Goal: Task Accomplishment & Management: Manage account settings

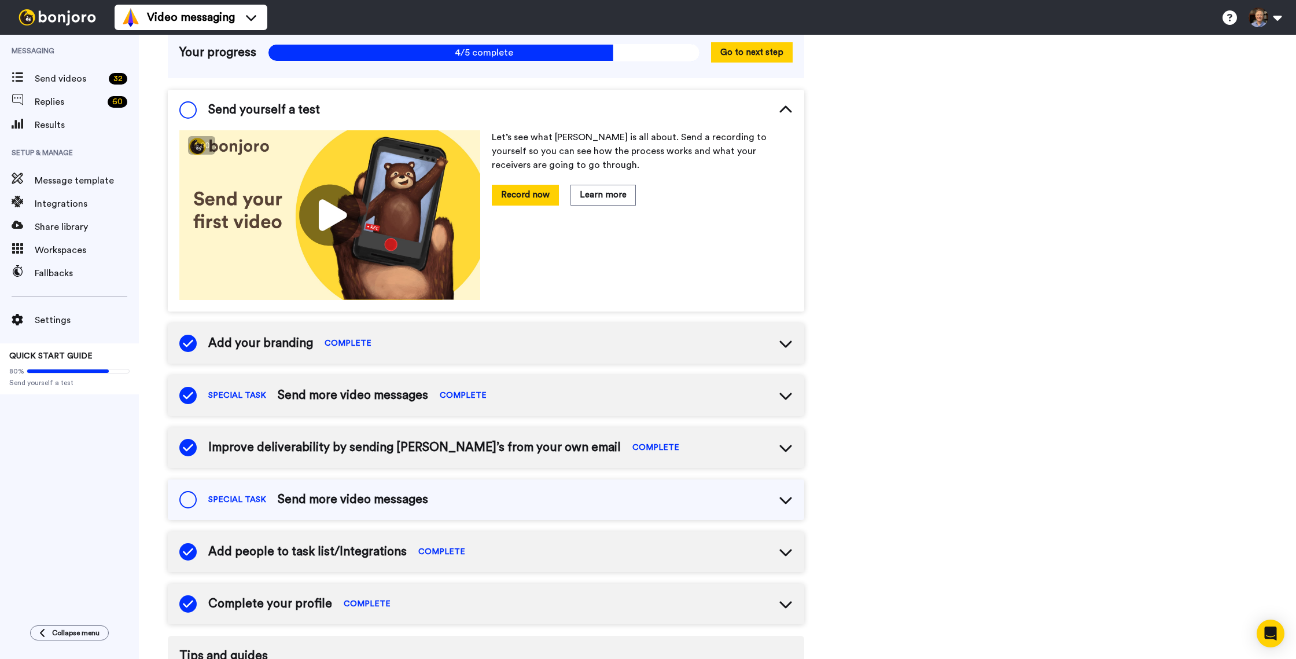
scroll to position [88, 0]
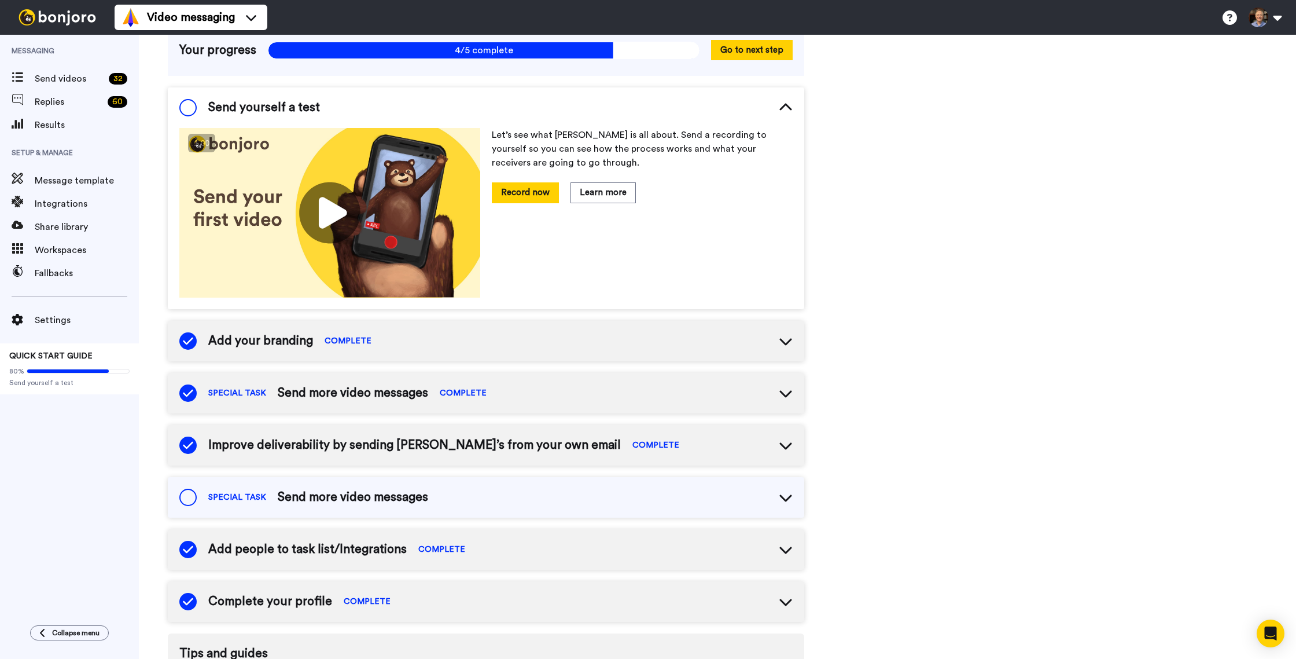
click at [538, 498] on div "SPECIAL TASK Send more video messages" at bounding box center [486, 497] width 637 height 41
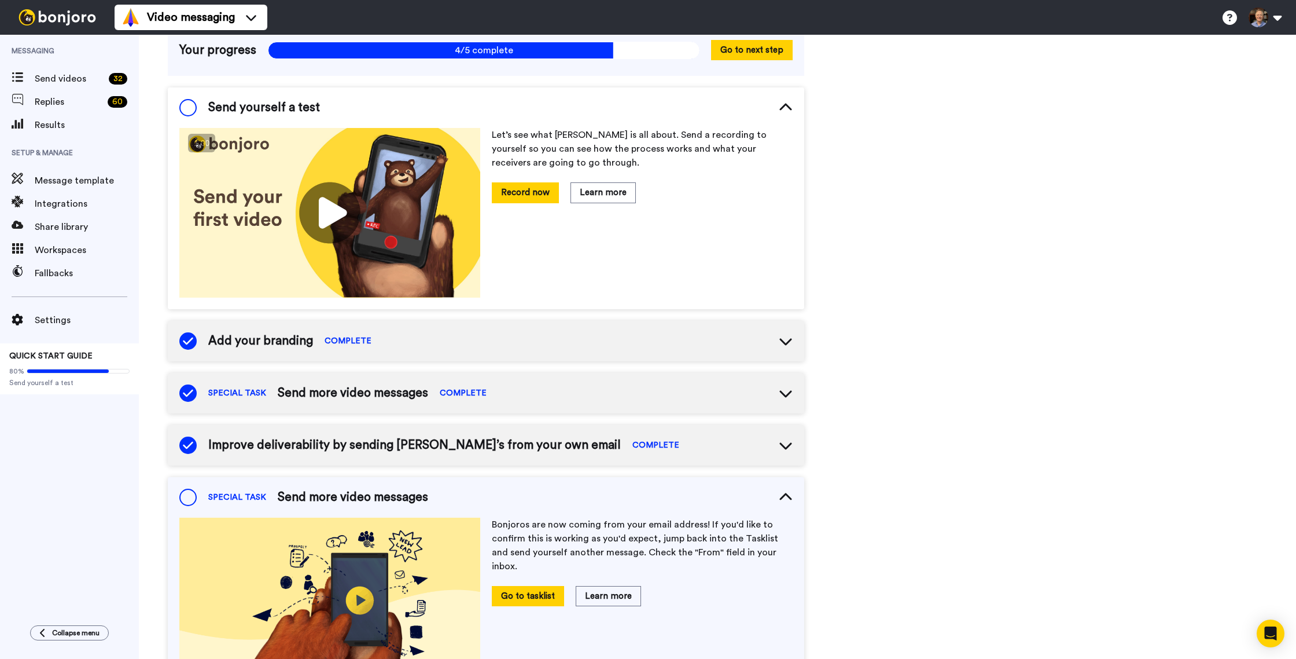
click at [601, 499] on div "SPECIAL TASK Send more video messages" at bounding box center [486, 497] width 637 height 41
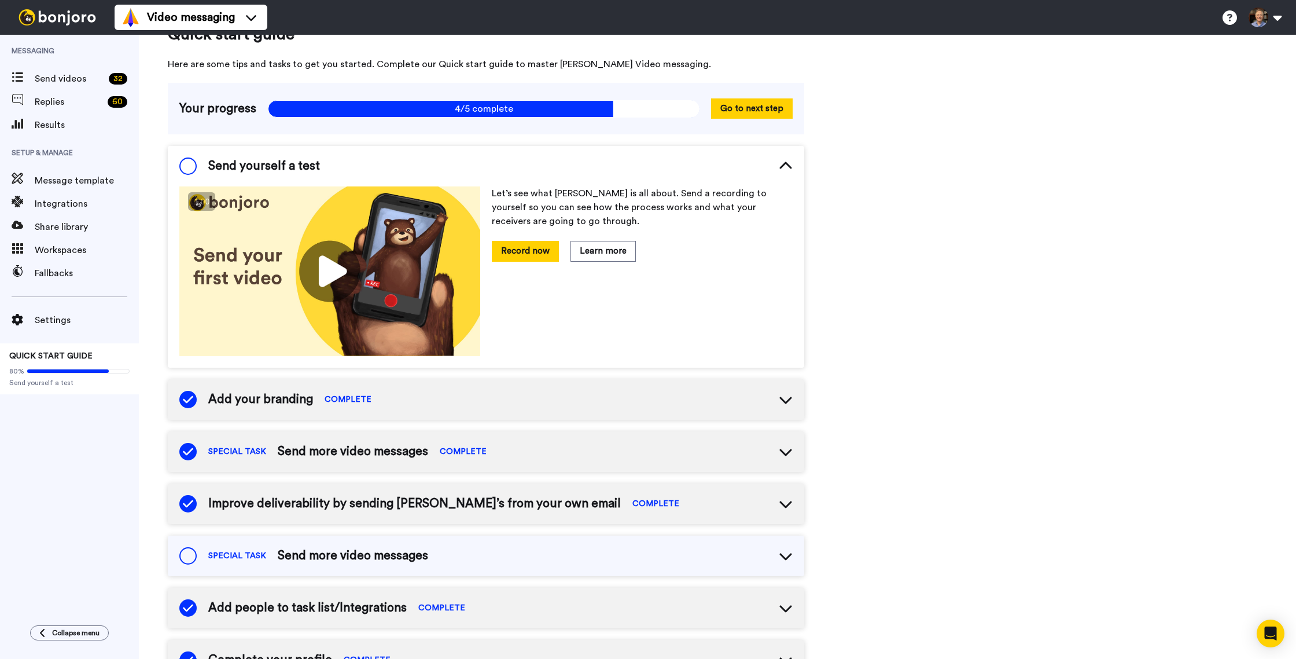
scroll to position [0, 0]
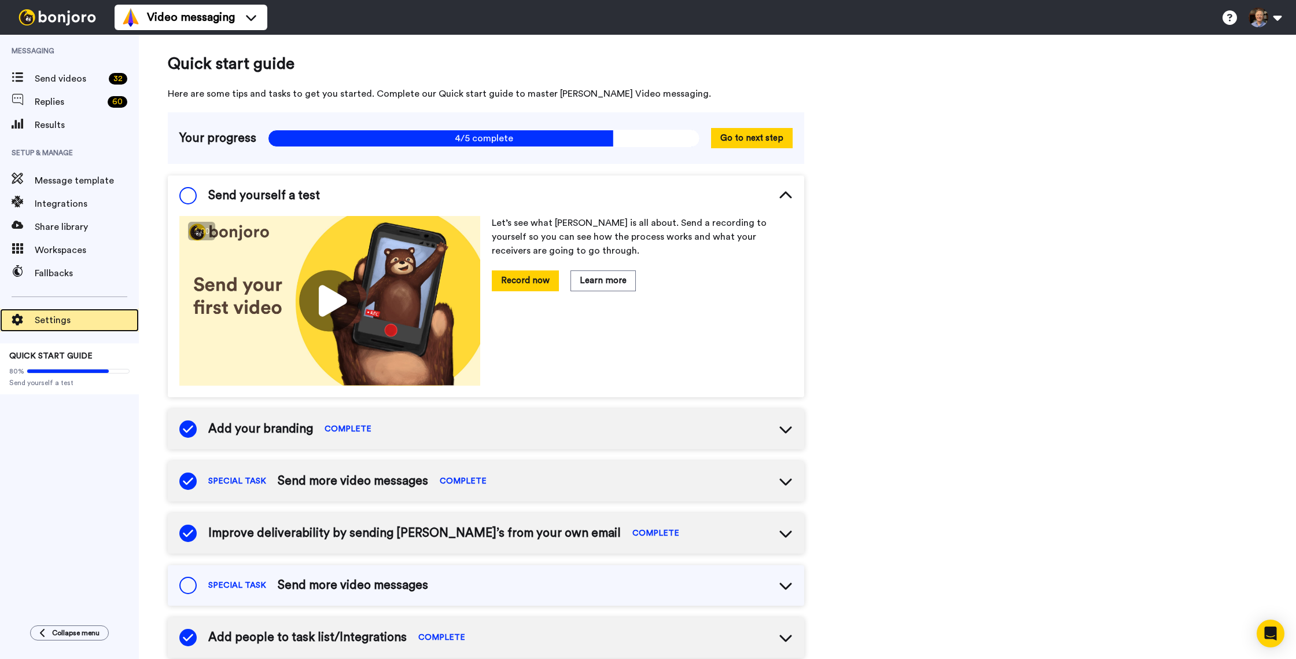
click at [39, 313] on span "Settings" at bounding box center [87, 320] width 104 height 14
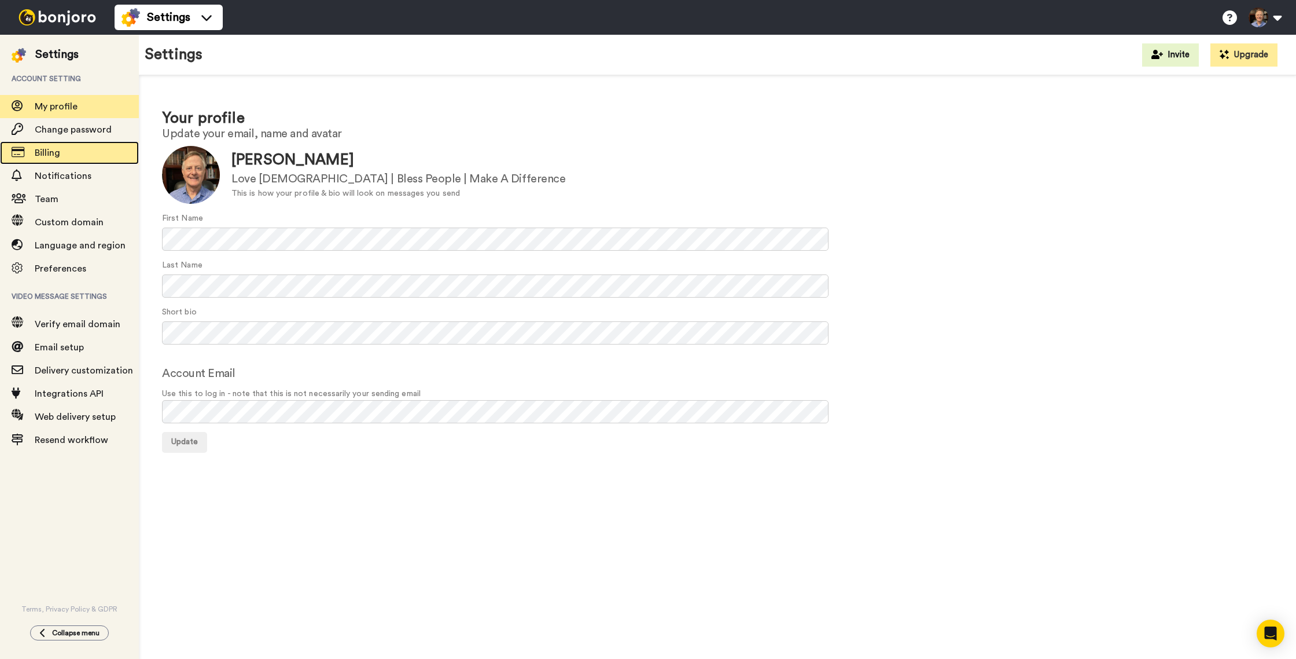
click at [39, 155] on span "Billing" at bounding box center [47, 152] width 25 height 9
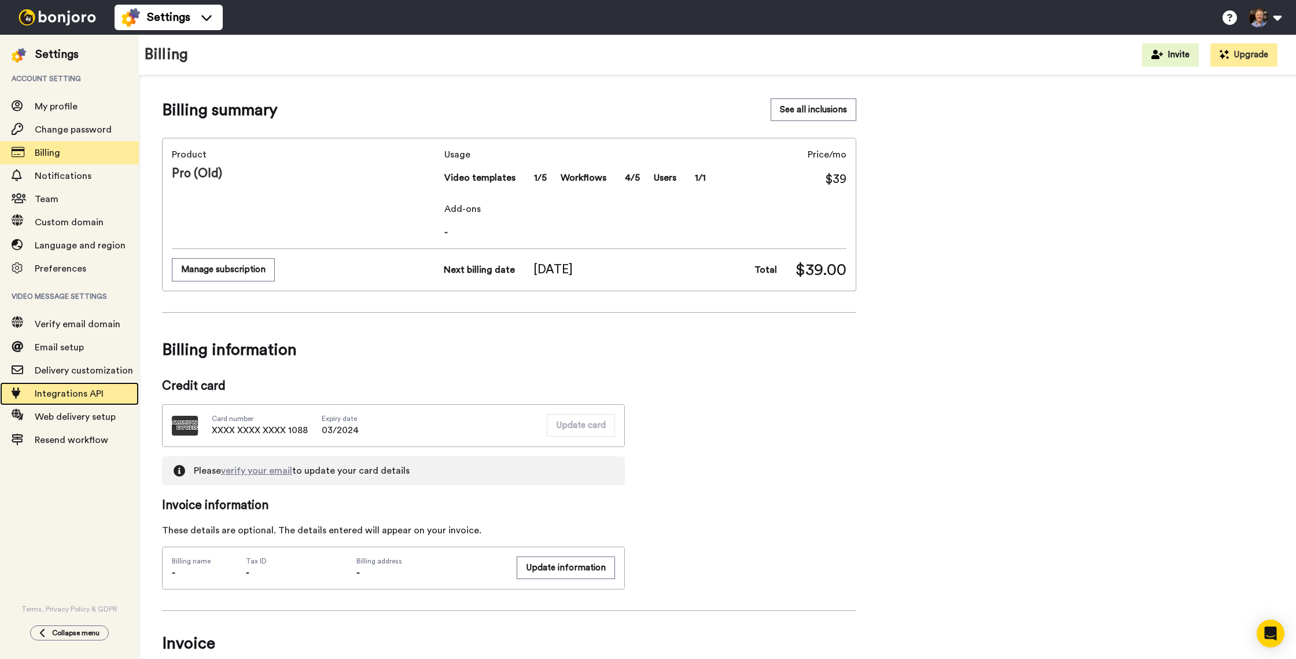
click at [60, 385] on div "Integrations API" at bounding box center [69, 393] width 139 height 23
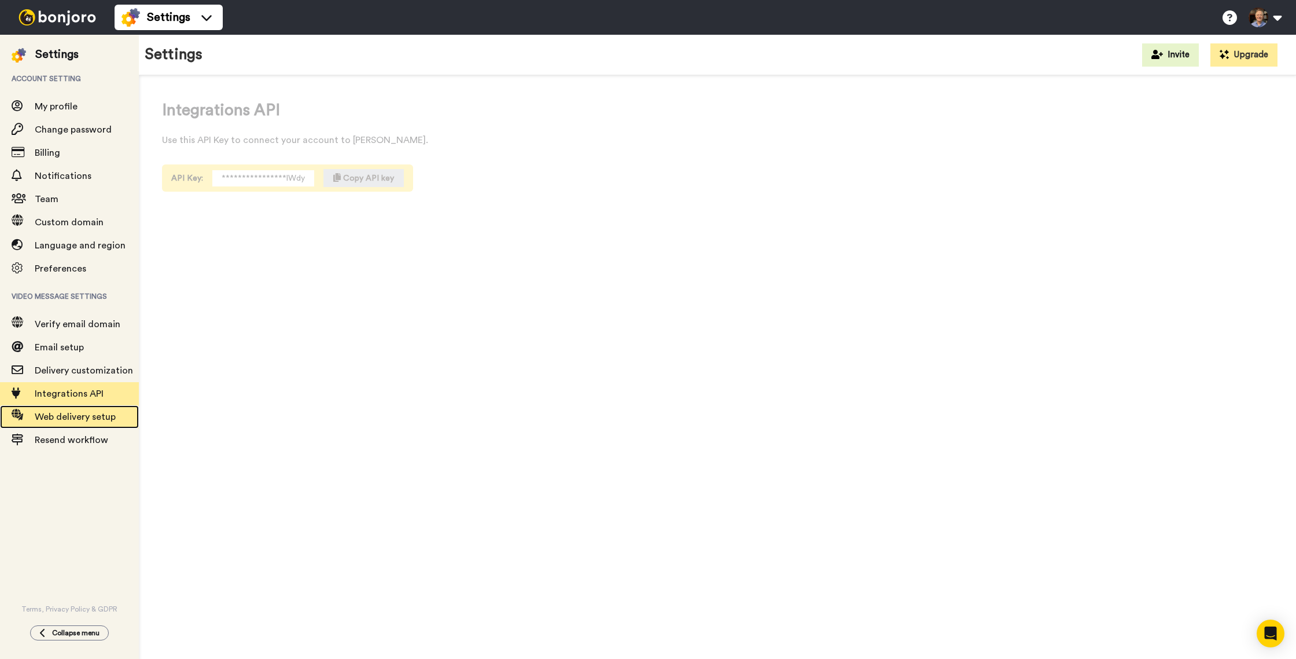
click at [61, 421] on span "Web delivery setup" at bounding box center [75, 416] width 81 height 9
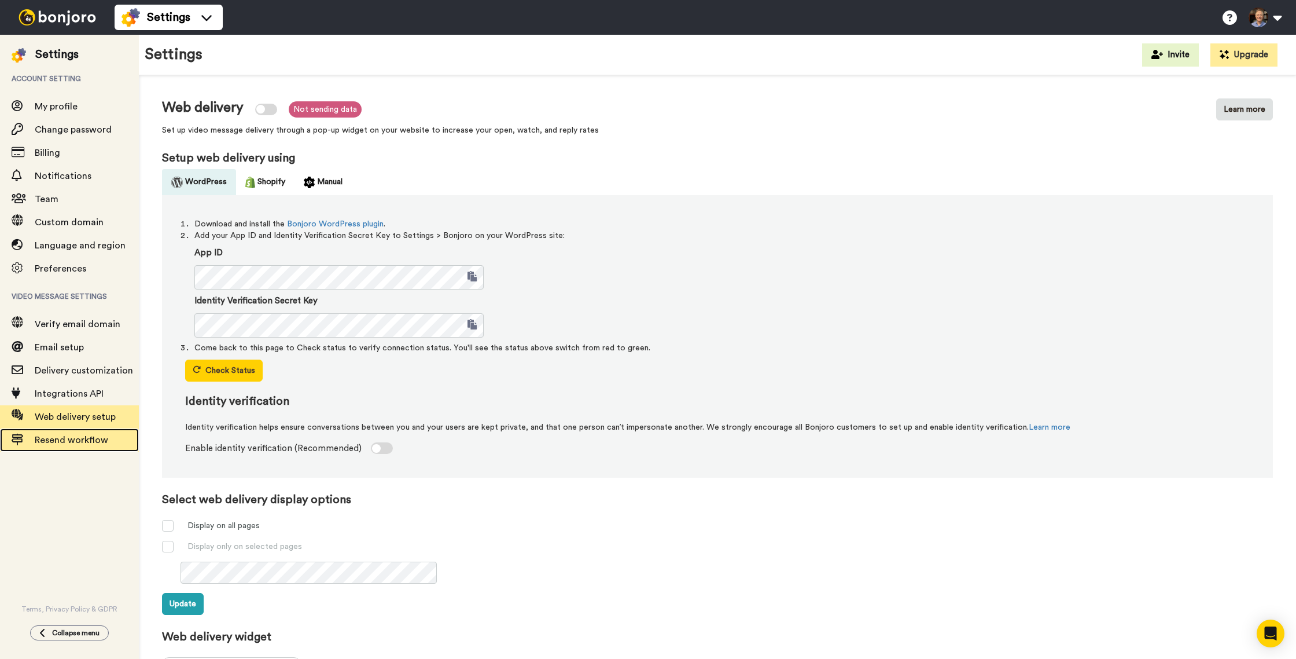
click at [68, 443] on span "Resend workflow" at bounding box center [72, 439] width 74 height 9
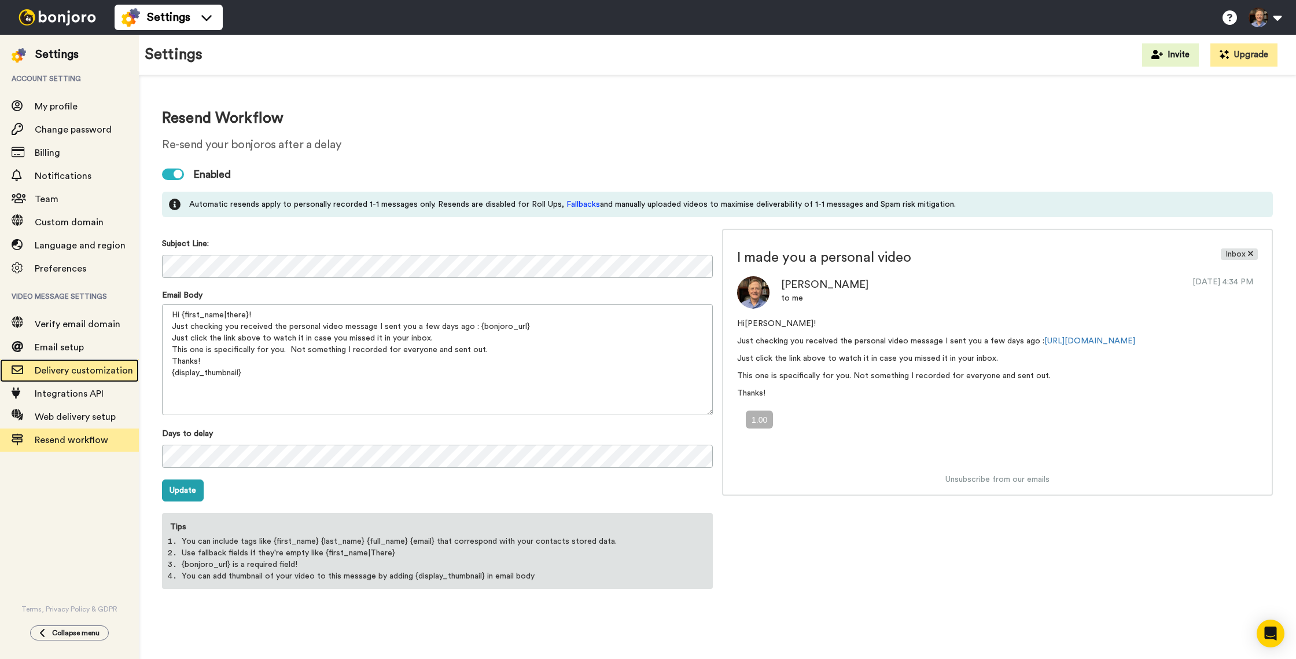
click at [82, 373] on span "Delivery customization" at bounding box center [84, 370] width 98 height 9
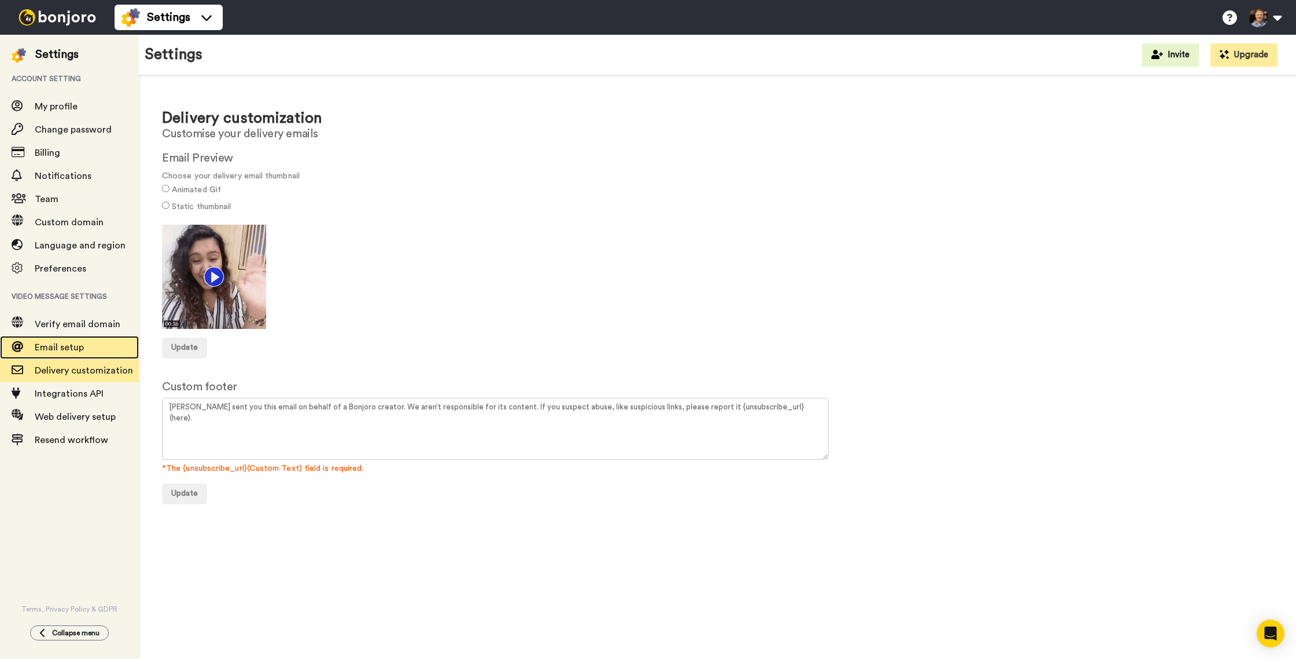
click at [65, 347] on span "Email setup" at bounding box center [59, 347] width 49 height 9
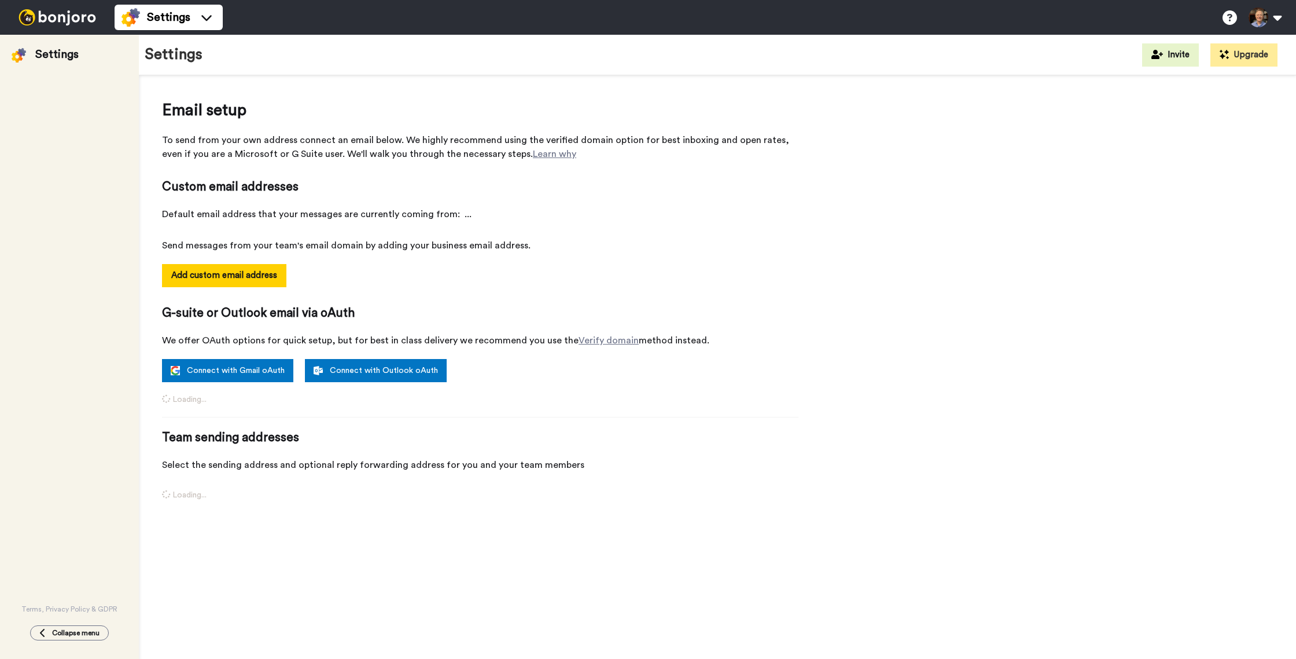
select select "103982"
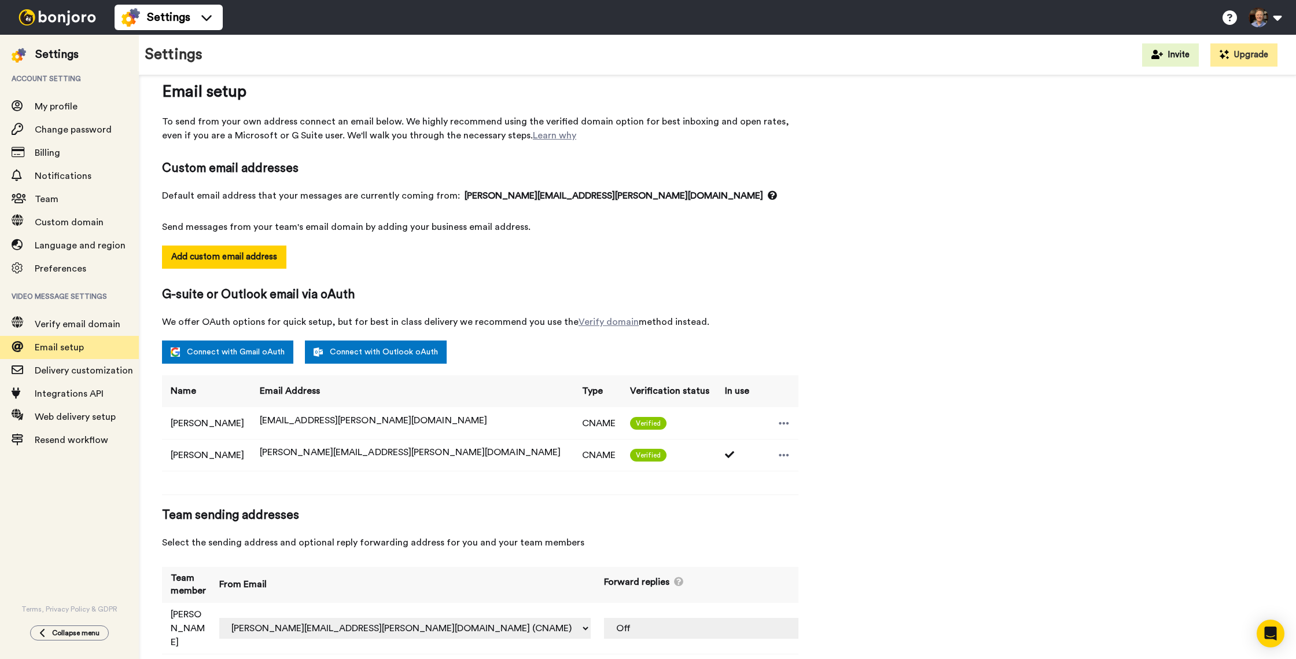
scroll to position [19, 0]
click at [82, 322] on span "Verify email domain" at bounding box center [78, 323] width 86 height 9
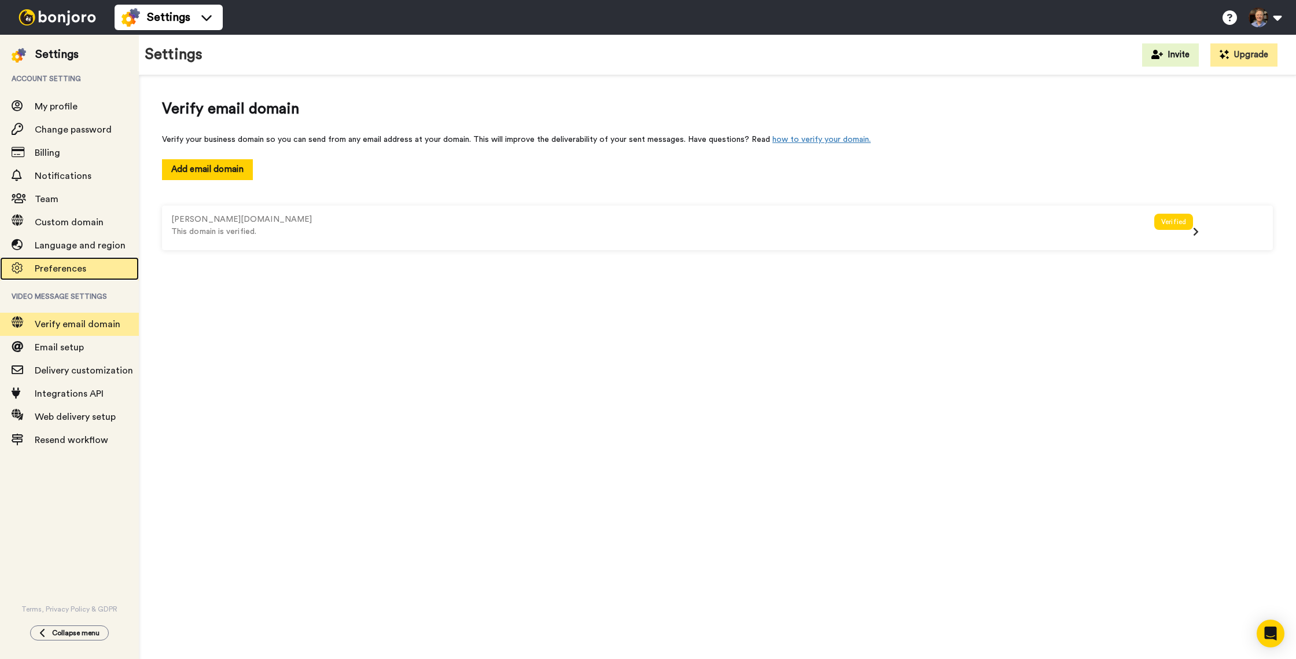
click at [60, 269] on span "Preferences" at bounding box center [61, 268] width 52 height 9
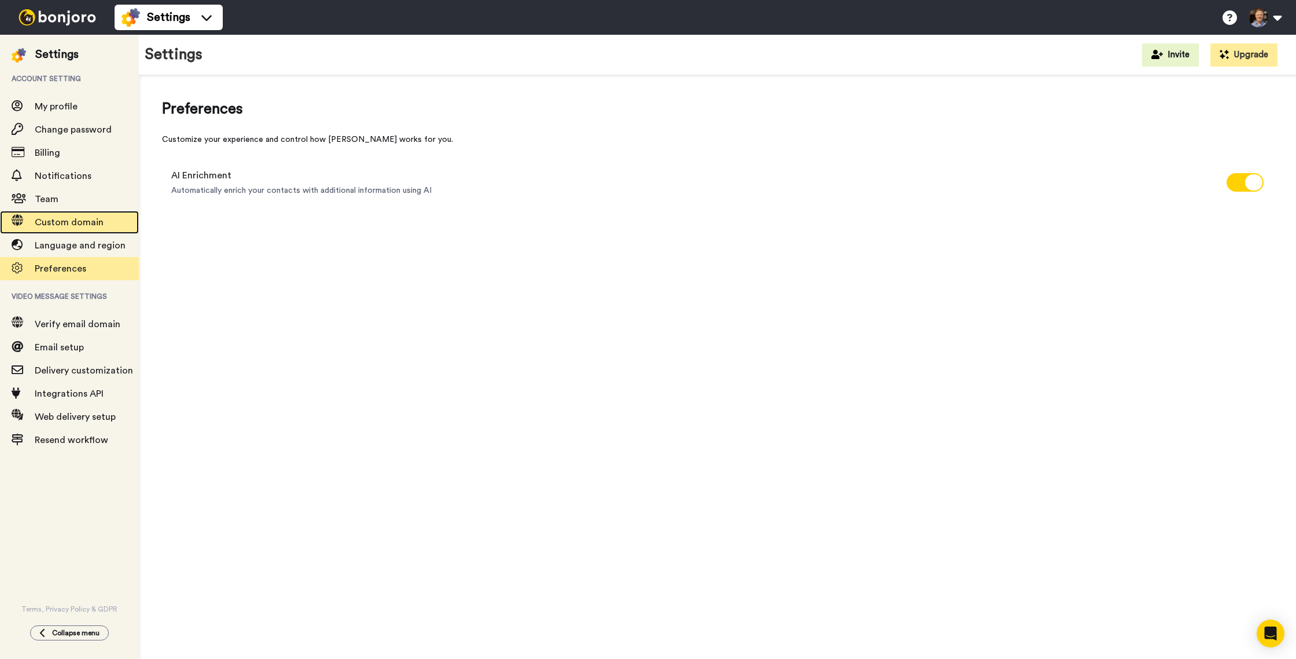
click at [57, 224] on span "Custom domain" at bounding box center [69, 222] width 69 height 9
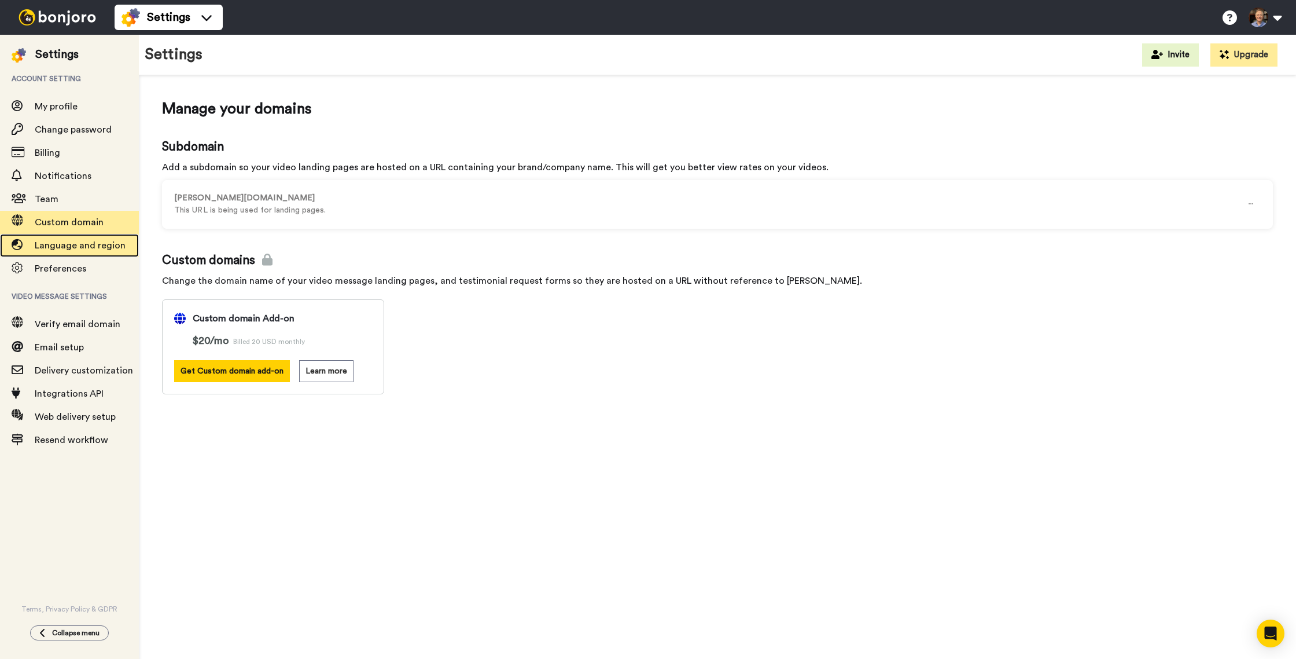
click at [52, 243] on span "Language and region" at bounding box center [80, 245] width 91 height 9
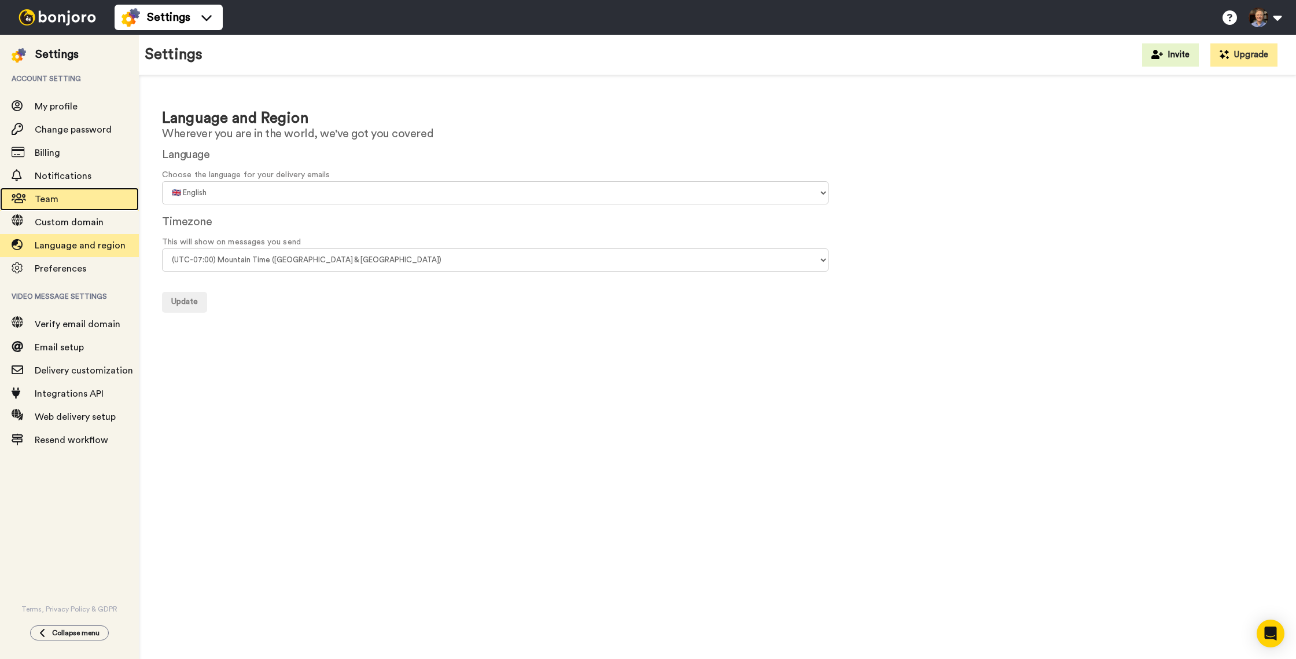
click at [46, 202] on span "Team" at bounding box center [47, 198] width 24 height 9
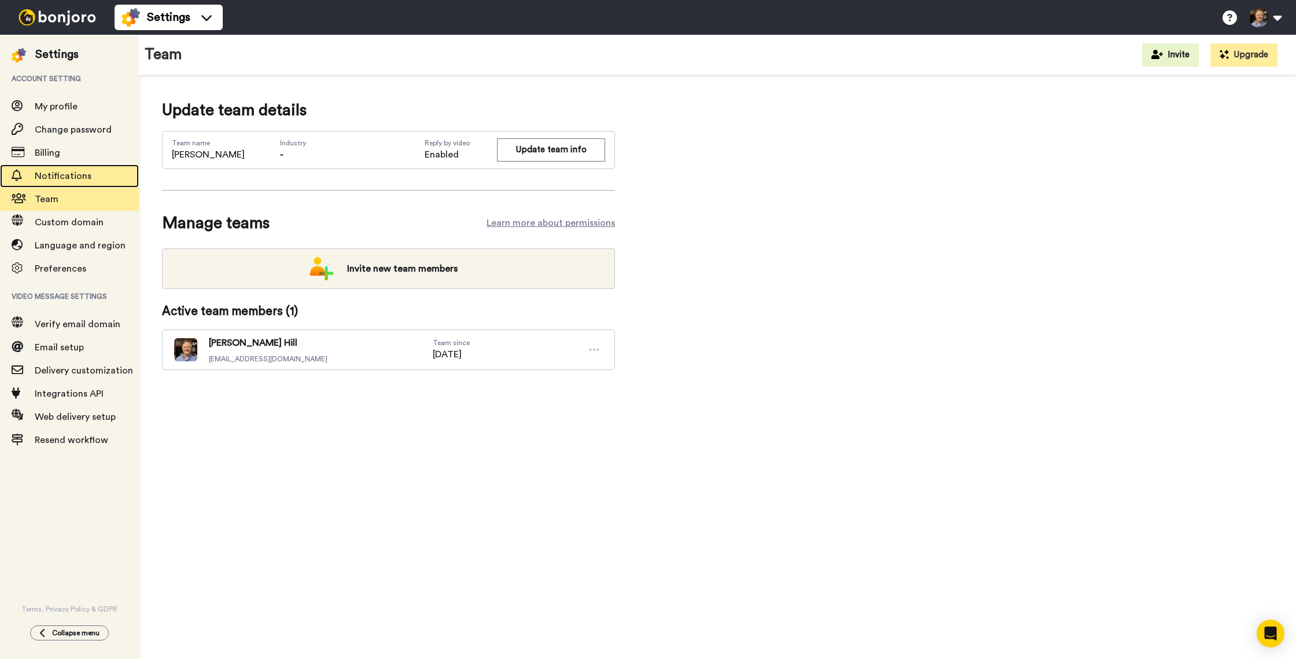
click at [61, 181] on span "Notifications" at bounding box center [63, 175] width 57 height 9
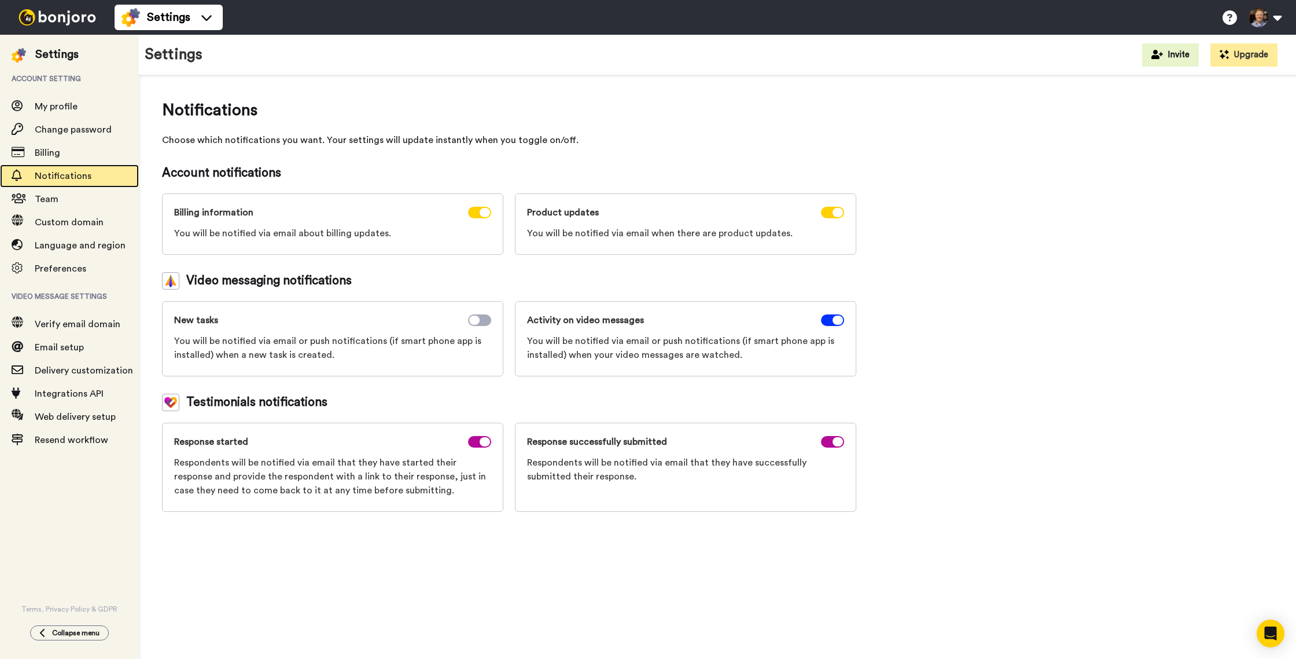
click at [72, 181] on span "Notifications" at bounding box center [63, 175] width 57 height 9
click at [58, 152] on span "Billing" at bounding box center [47, 152] width 25 height 9
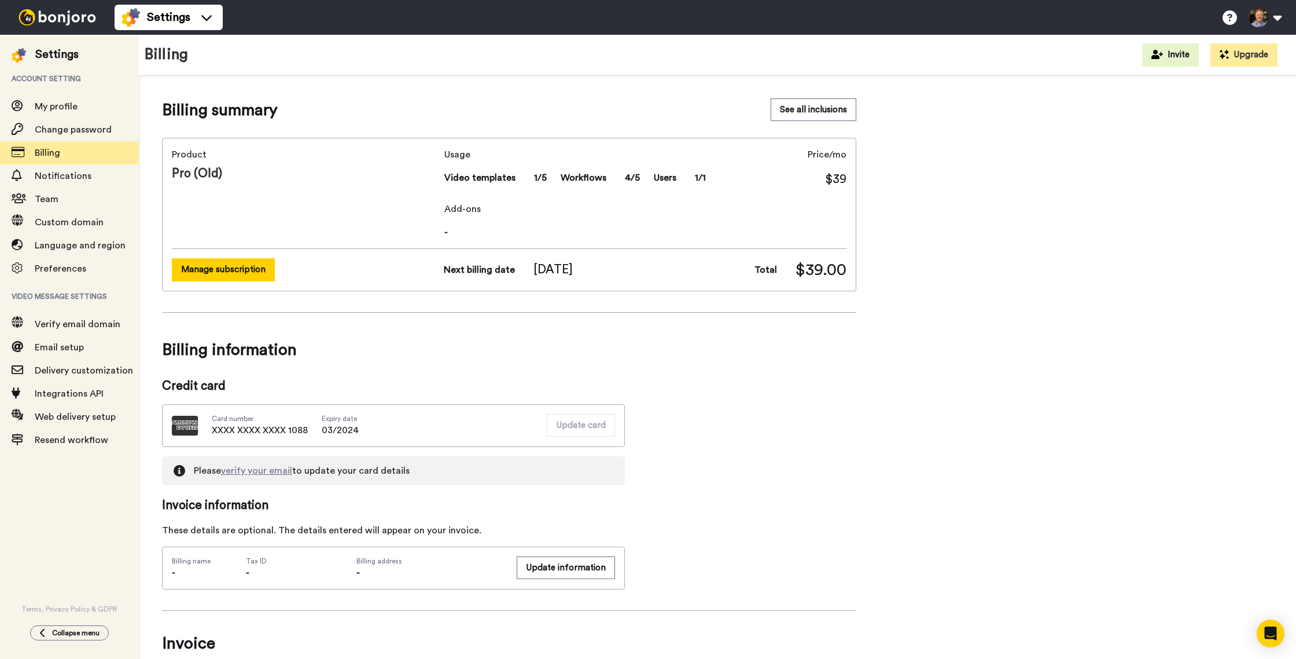
click at [240, 270] on button "Manage subscription" at bounding box center [223, 269] width 103 height 23
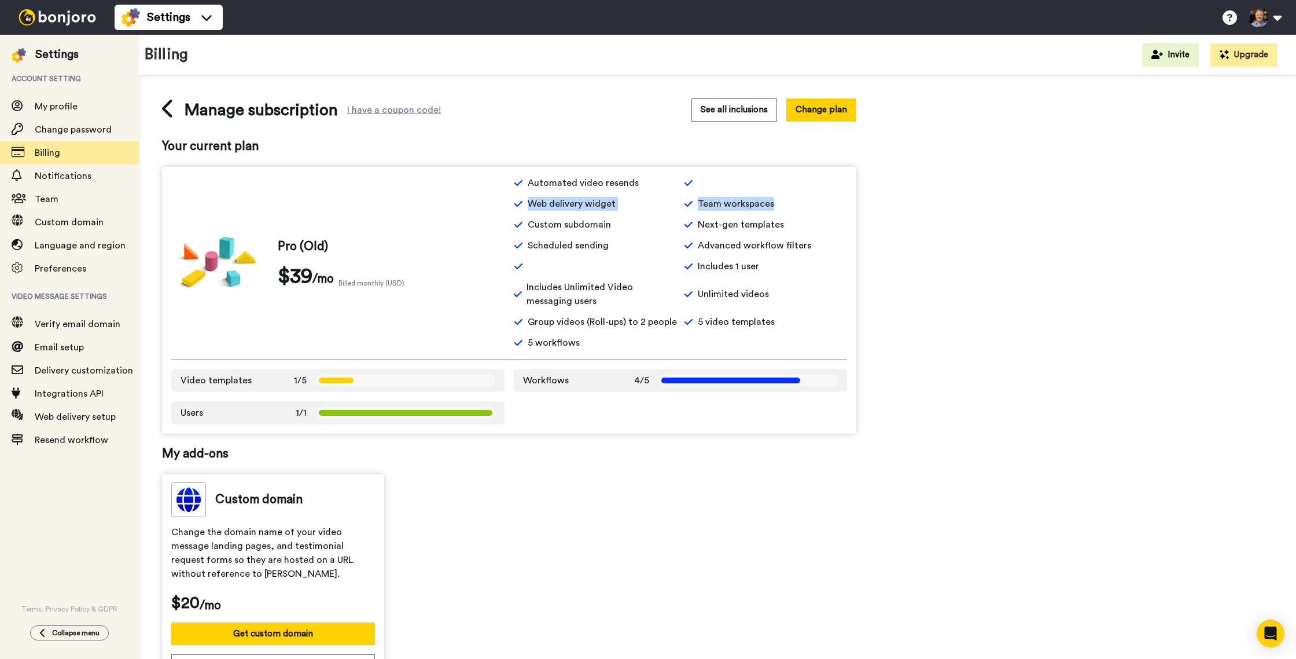
drag, startPoint x: 801, startPoint y: 198, endPoint x: 651, endPoint y: 182, distance: 151.3
click at [651, 182] on div "Automated video resends Web delivery widget Team workspaces Custom subdomain Ne…" at bounding box center [680, 263] width 333 height 174
drag, startPoint x: 635, startPoint y: 209, endPoint x: 631, endPoint y: 227, distance: 18.4
click at [635, 212] on div "Automated video resends Web delivery widget Team workspaces Custom subdomain Ne…" at bounding box center [680, 263] width 333 height 174
click at [61, 111] on span "My profile" at bounding box center [56, 106] width 43 height 9
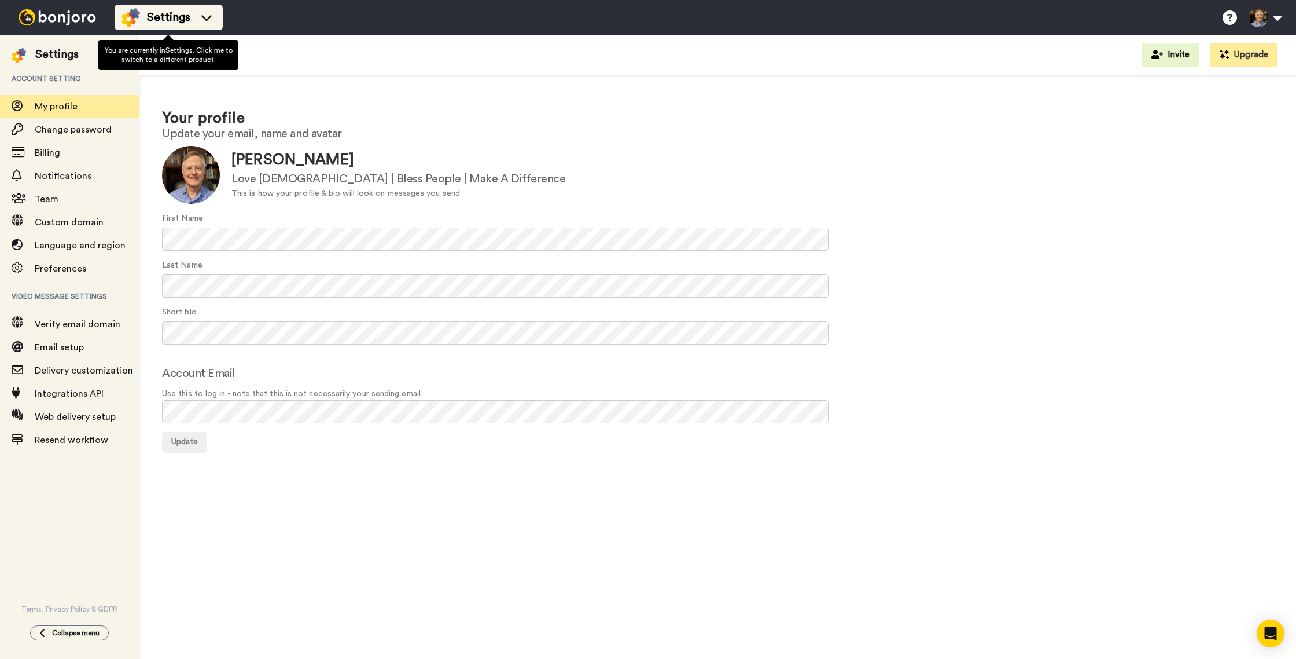
click at [188, 25] on div "Settings" at bounding box center [169, 17] width 94 height 19
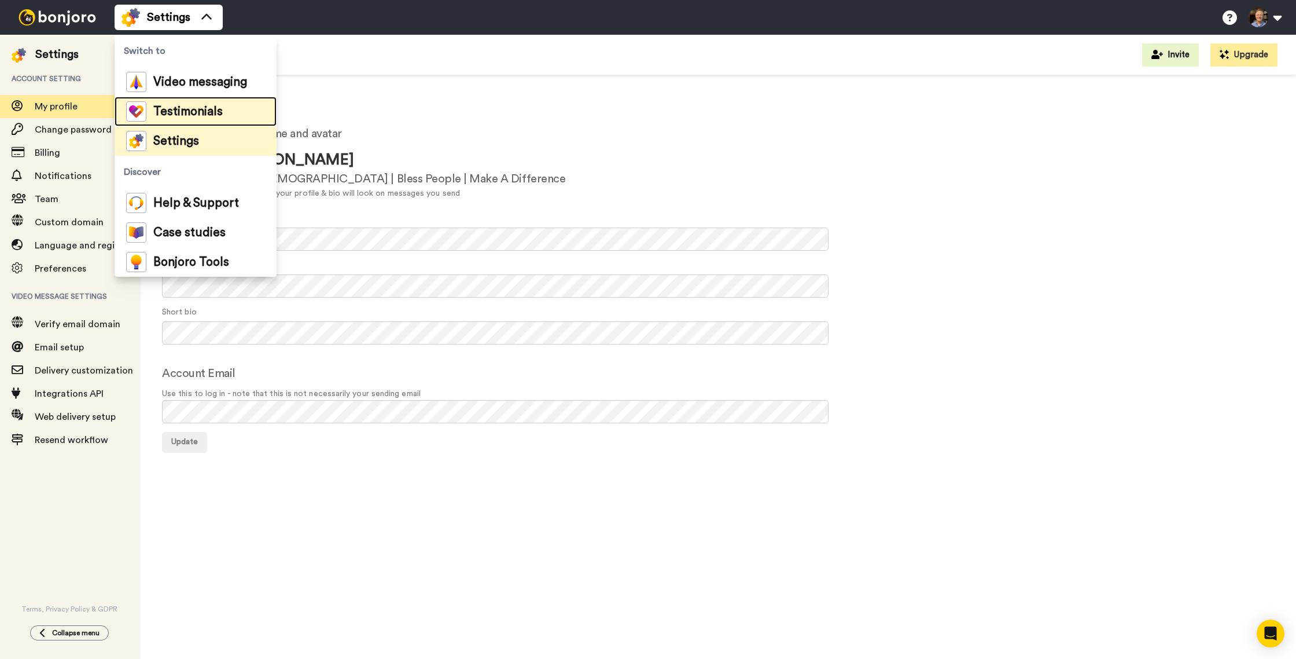
click at [193, 111] on span "Testimonials" at bounding box center [187, 112] width 69 height 12
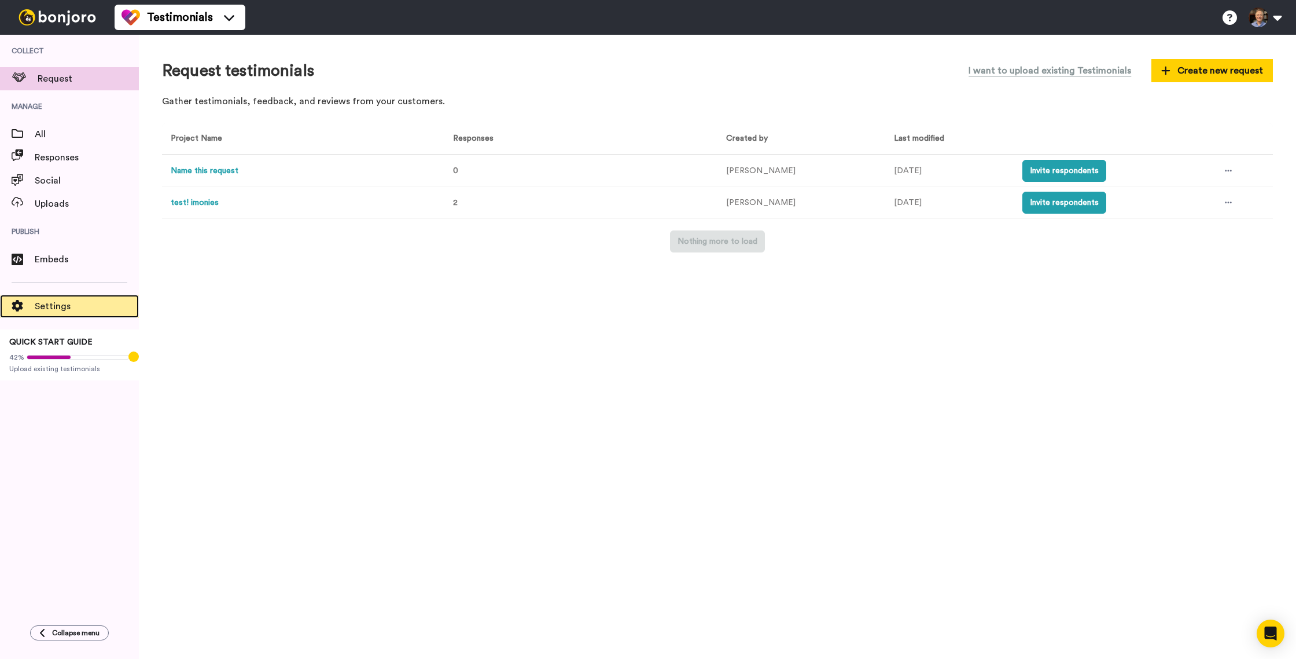
click at [58, 310] on span "Settings" at bounding box center [87, 306] width 104 height 14
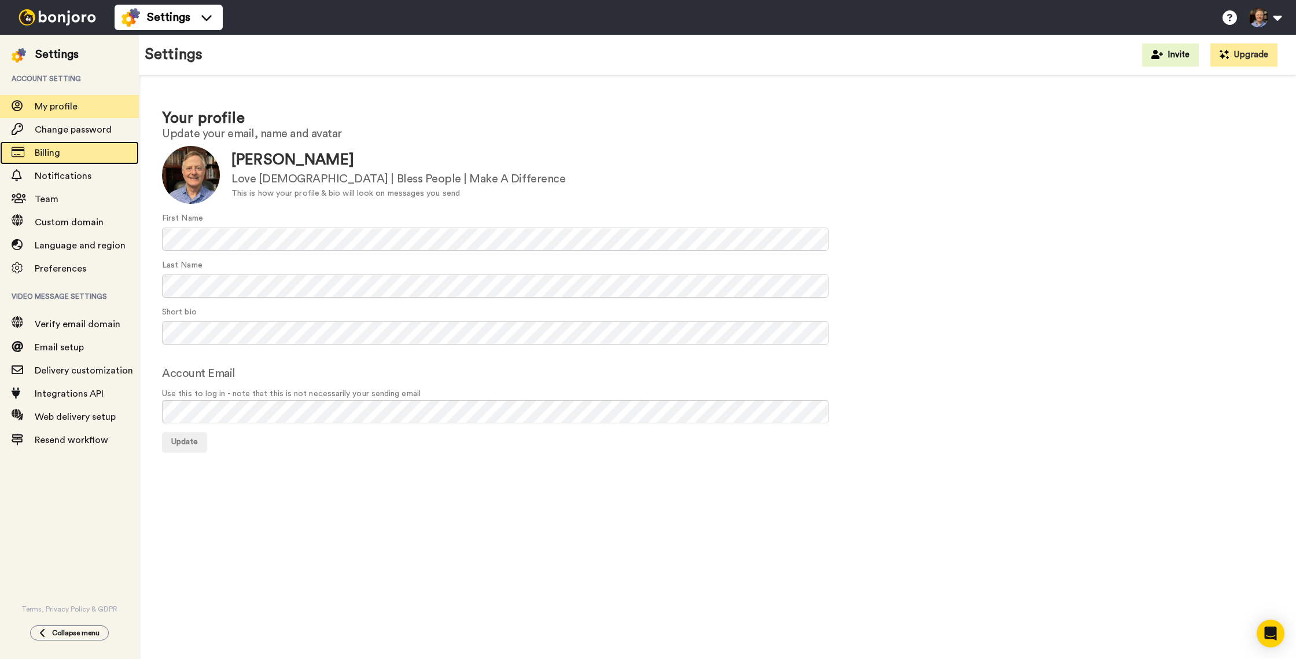
click at [60, 159] on span "Billing" at bounding box center [87, 153] width 104 height 14
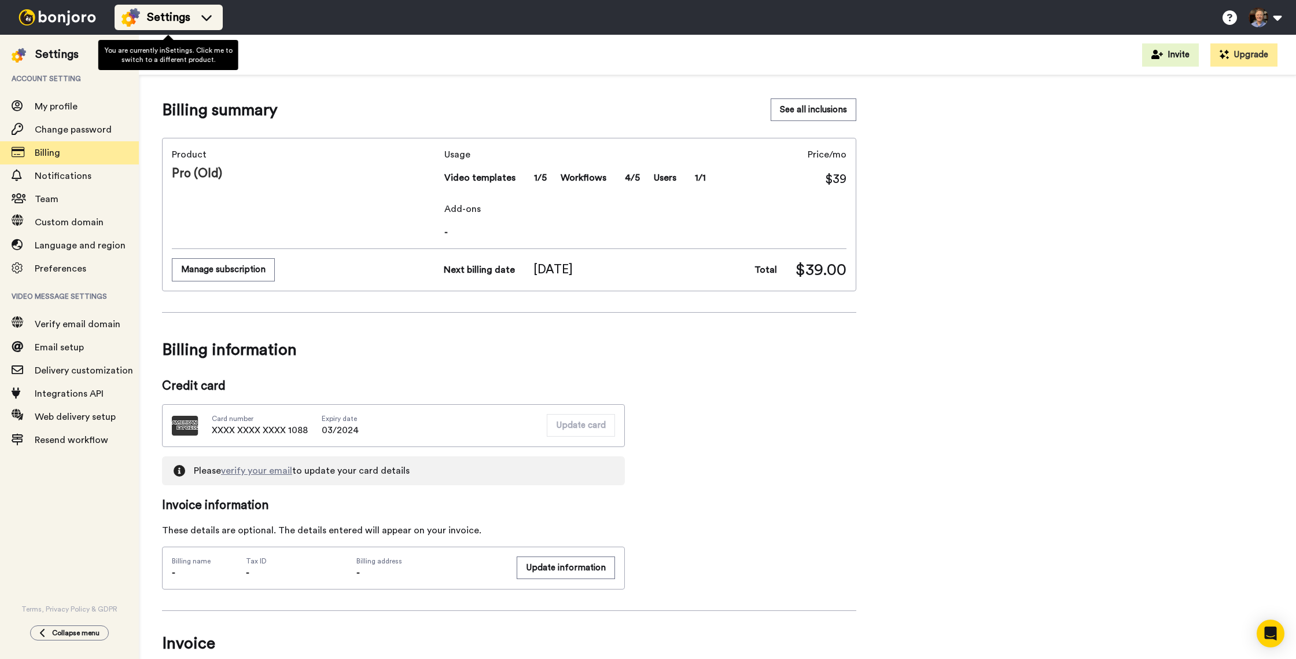
click at [189, 19] on span "Settings" at bounding box center [168, 17] width 43 height 16
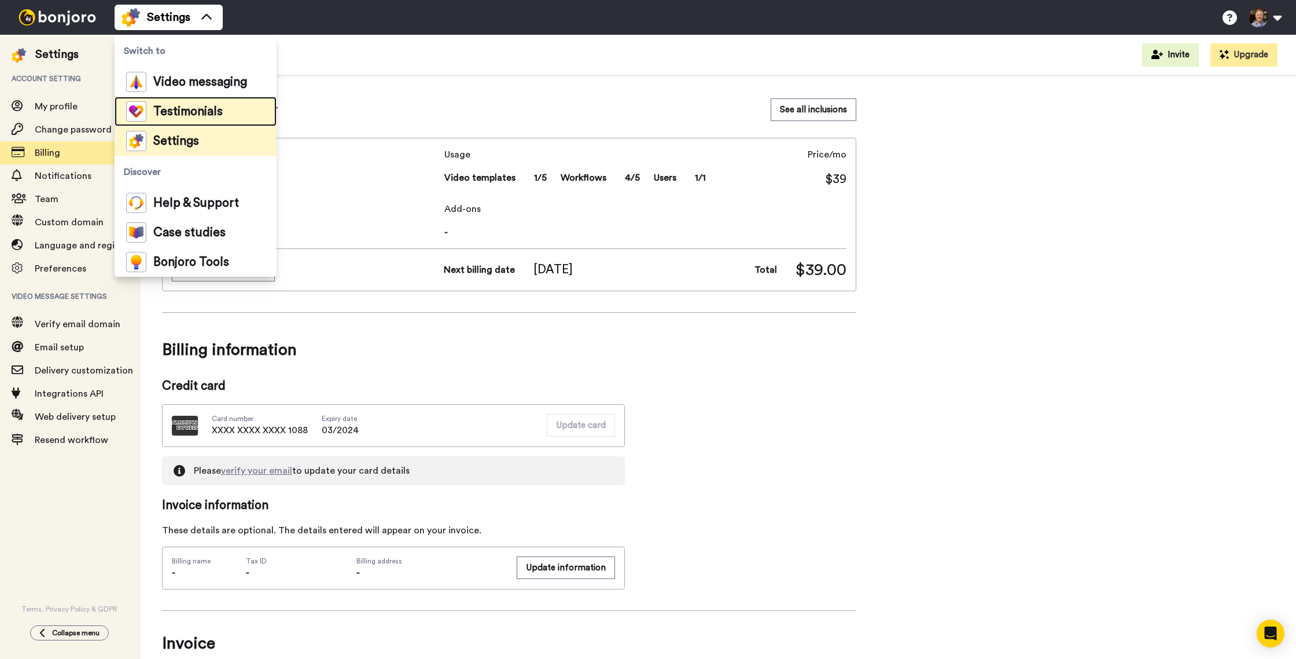
click at [176, 107] on span "Testimonials" at bounding box center [187, 112] width 69 height 12
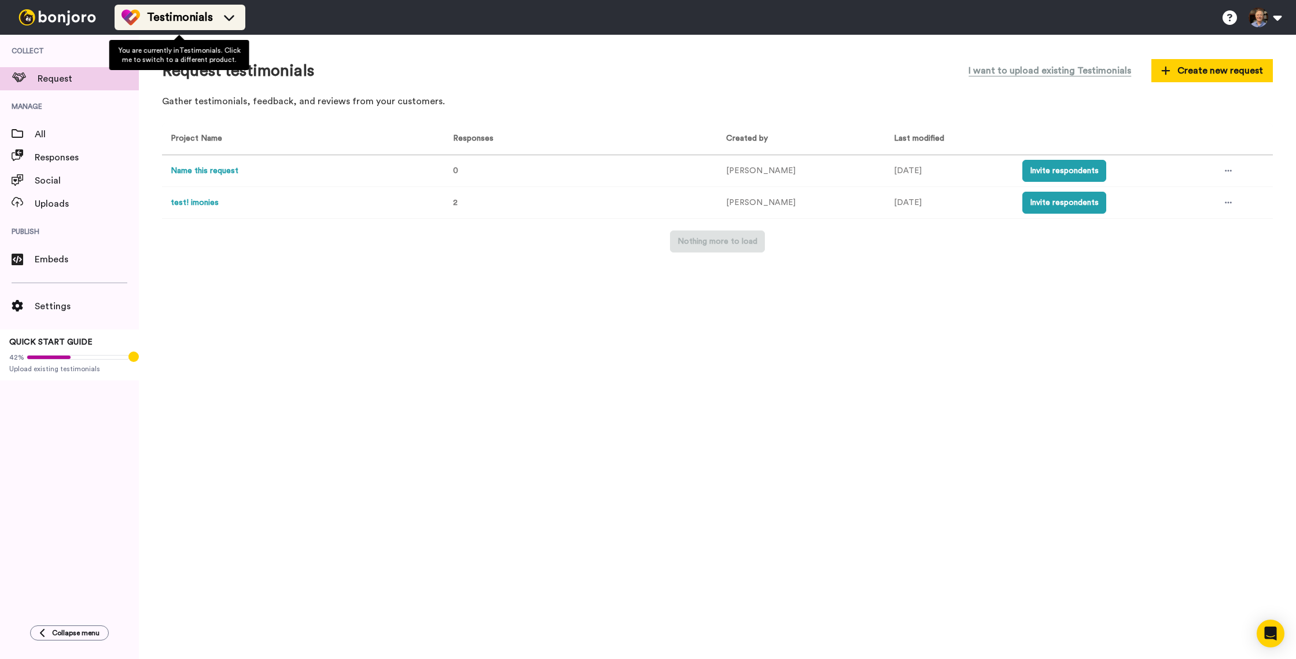
drag, startPoint x: 197, startPoint y: 13, endPoint x: 197, endPoint y: 22, distance: 8.7
click at [196, 13] on span "Testimonials" at bounding box center [180, 17] width 66 height 16
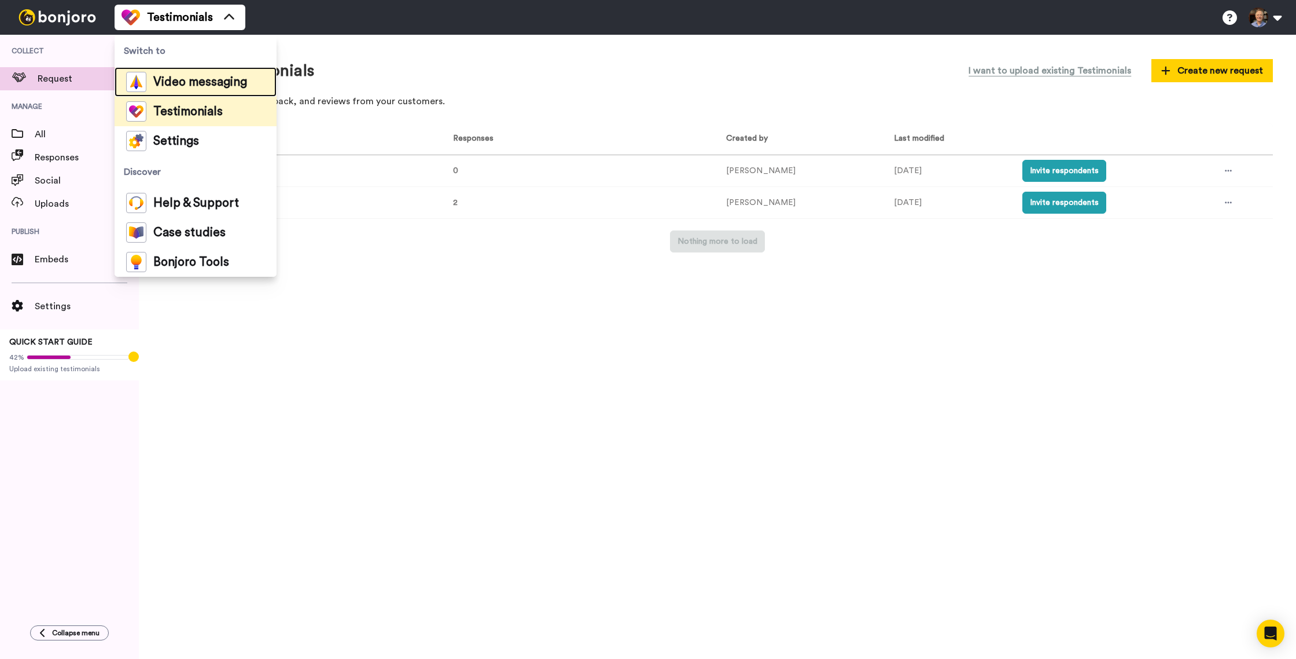
click at [189, 85] on span "Video messaging" at bounding box center [200, 82] width 94 height 12
